Goal: Information Seeking & Learning: Find specific page/section

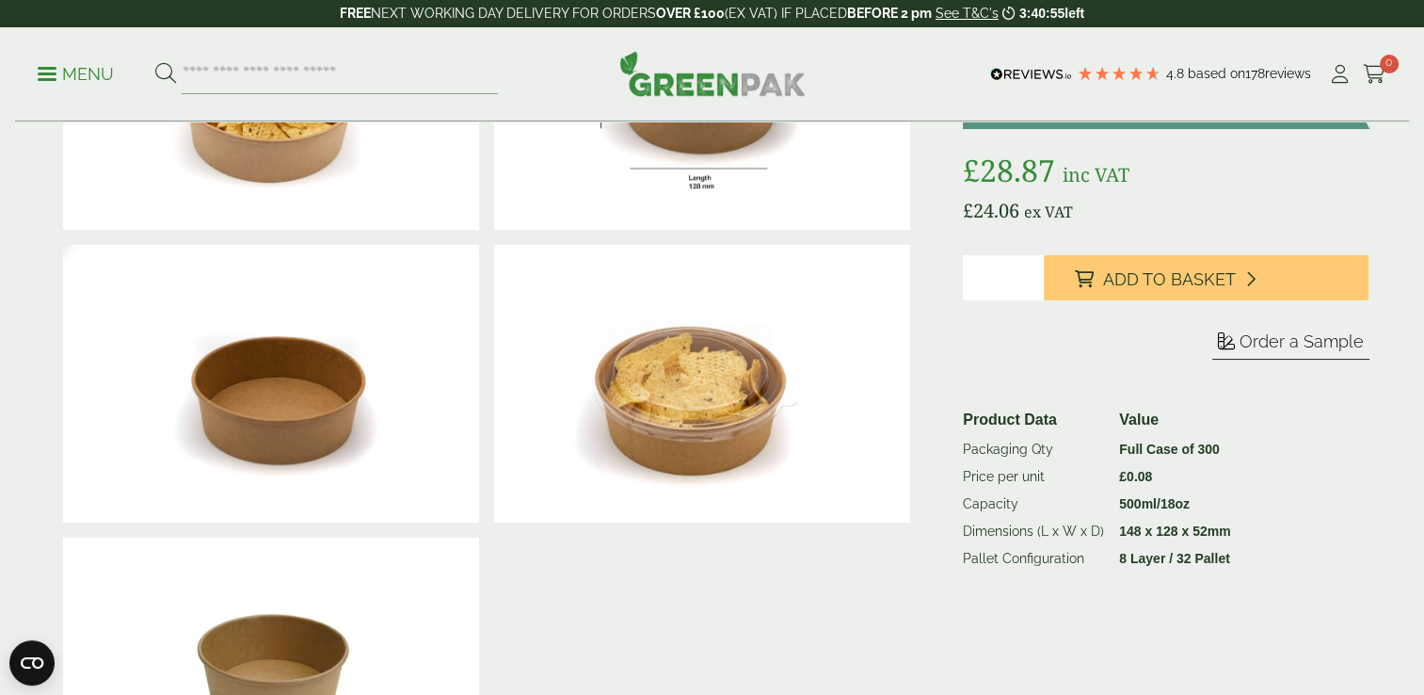
scroll to position [250, 0]
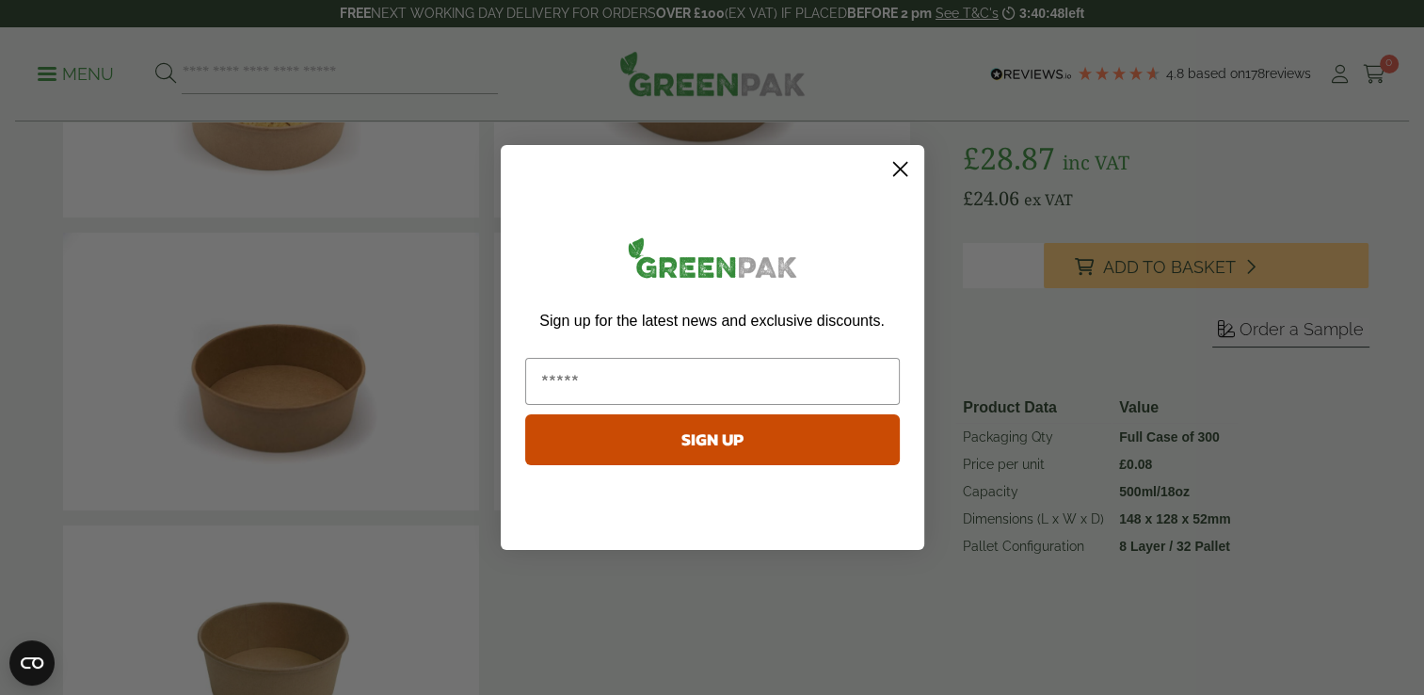
click at [911, 168] on circle "Close dialog" at bounding box center [899, 168] width 31 height 31
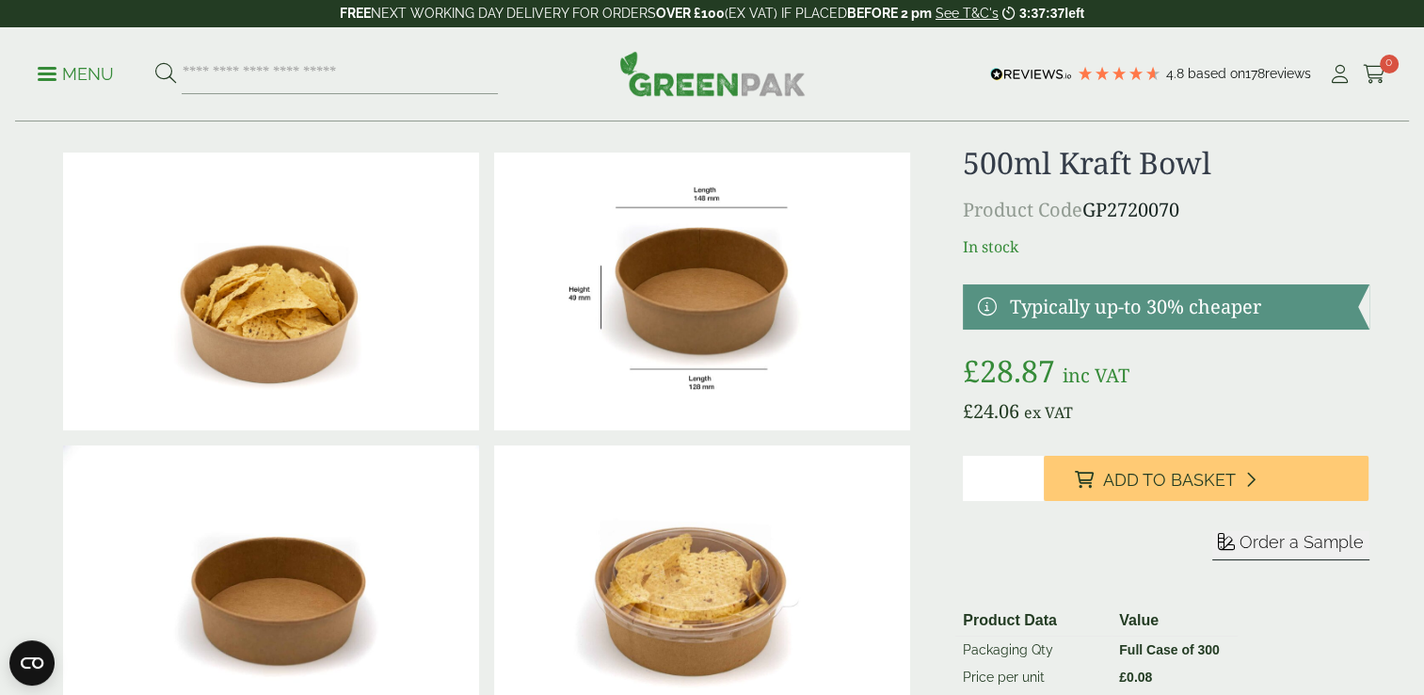
scroll to position [0, 0]
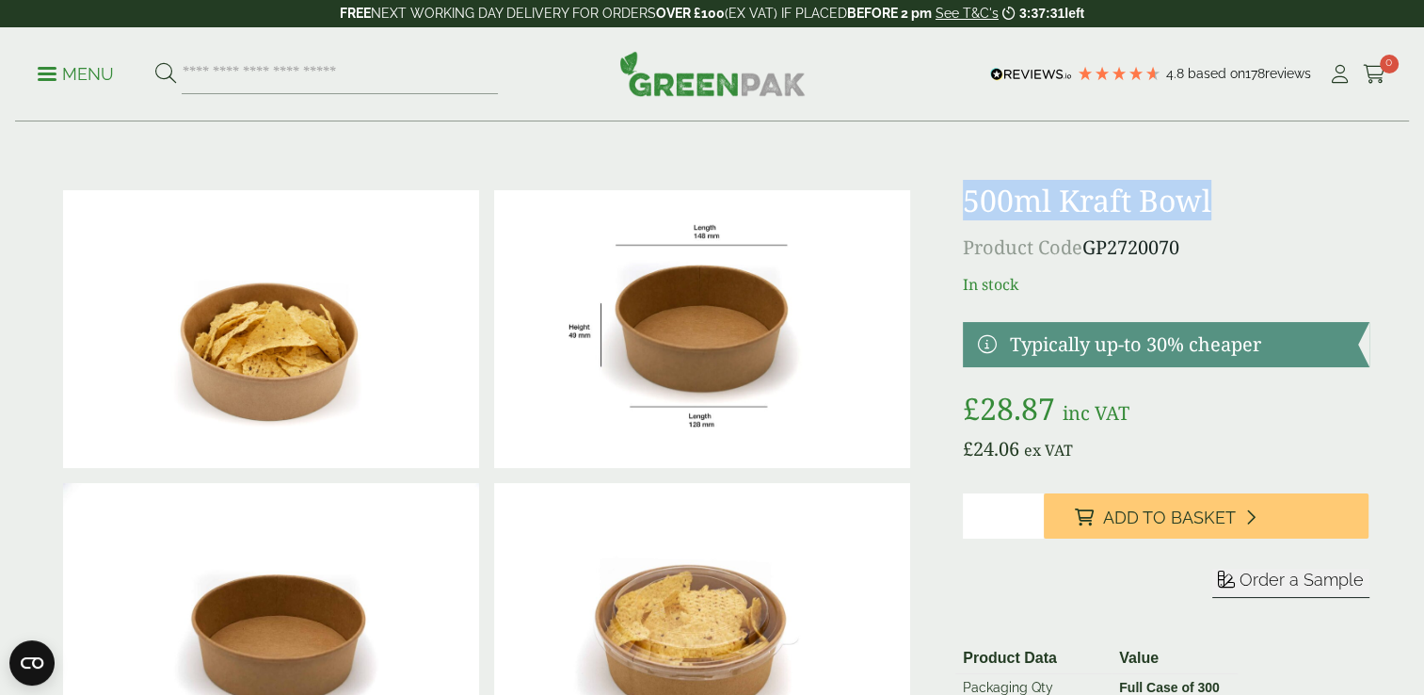
drag, startPoint x: 956, startPoint y: 200, endPoint x: 1217, endPoint y: 204, distance: 260.7
click at [1217, 204] on div at bounding box center [712, 622] width 1336 height 878
drag, startPoint x: 1217, startPoint y: 204, endPoint x: 1166, endPoint y: 202, distance: 50.9
copy h1 "500ml Kraft Bowl"
click at [307, 79] on input "search" at bounding box center [340, 75] width 316 height 40
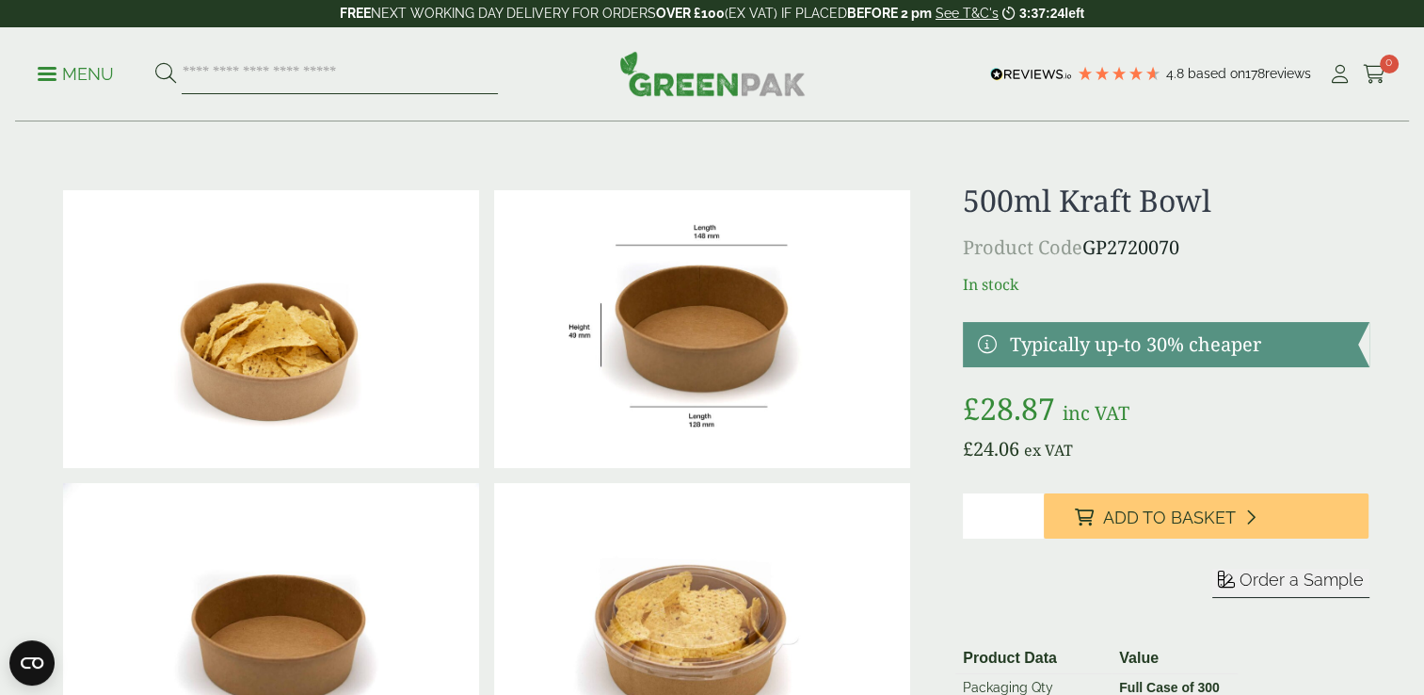
paste input "**********"
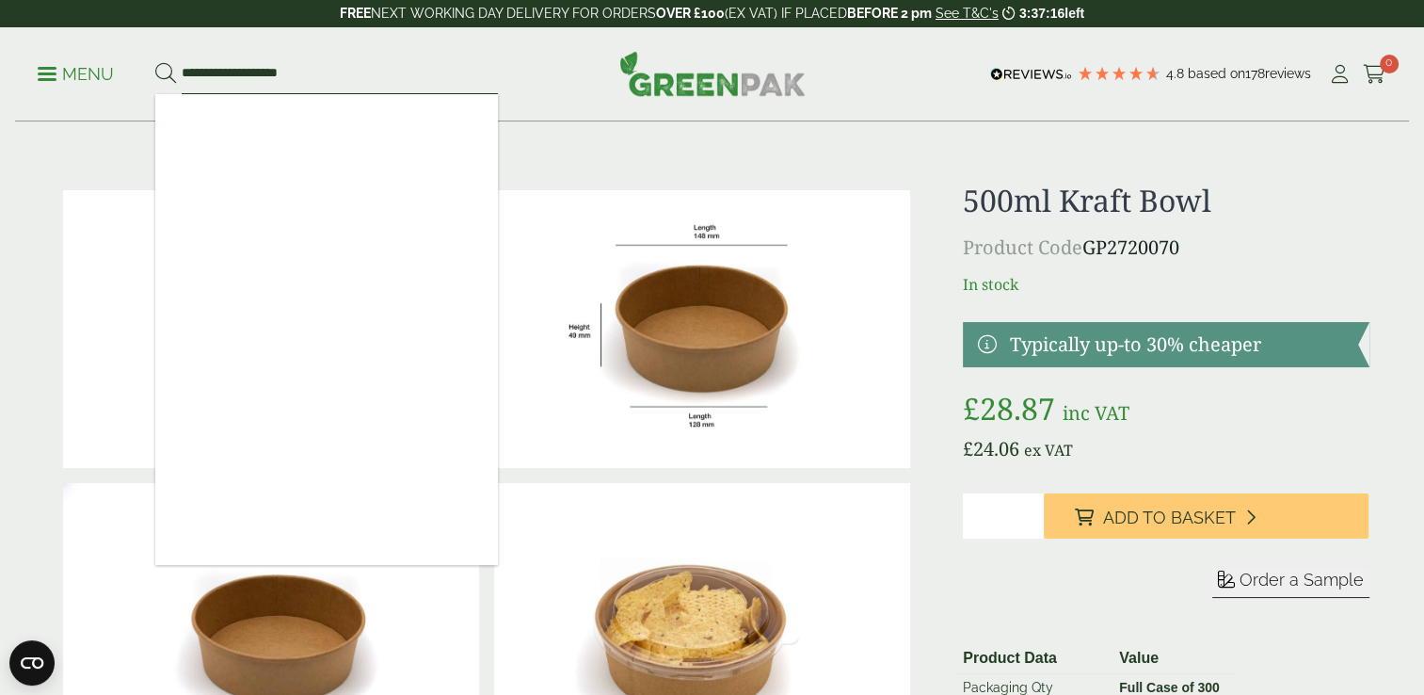
type input "**********"
click at [155, 62] on button at bounding box center [165, 74] width 21 height 24
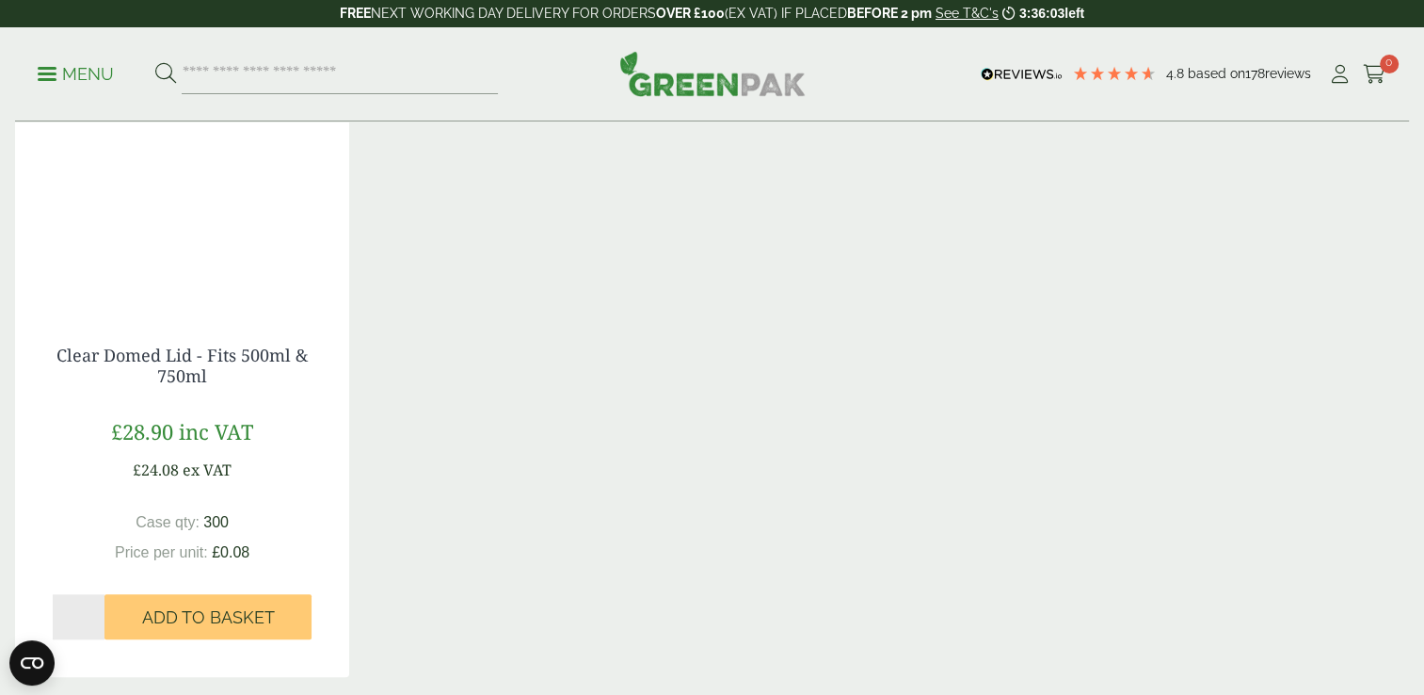
scroll to position [1894, 0]
